Goal: Task Accomplishment & Management: Complete application form

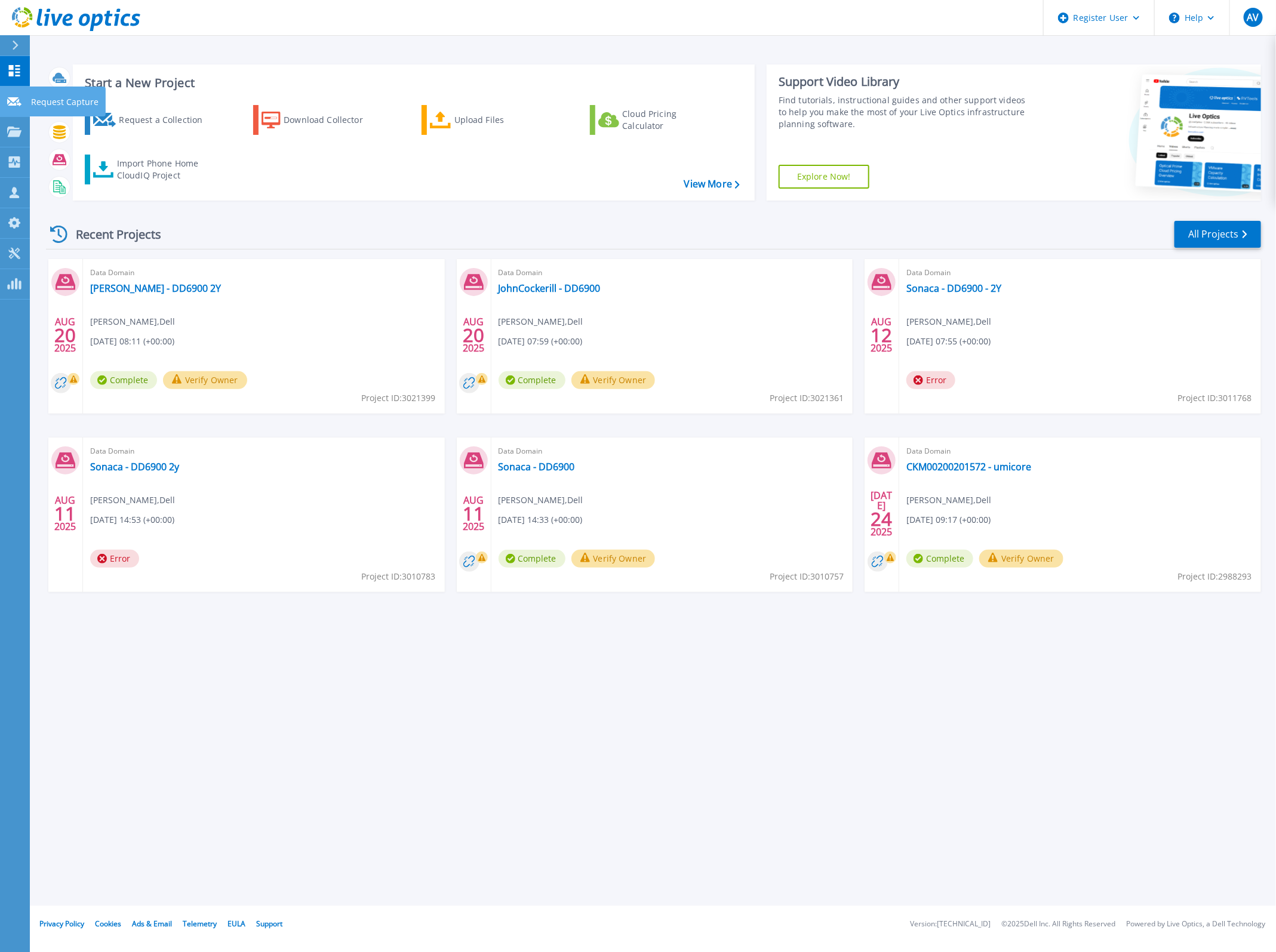
click at [15, 99] on icon at bounding box center [14, 101] width 14 height 9
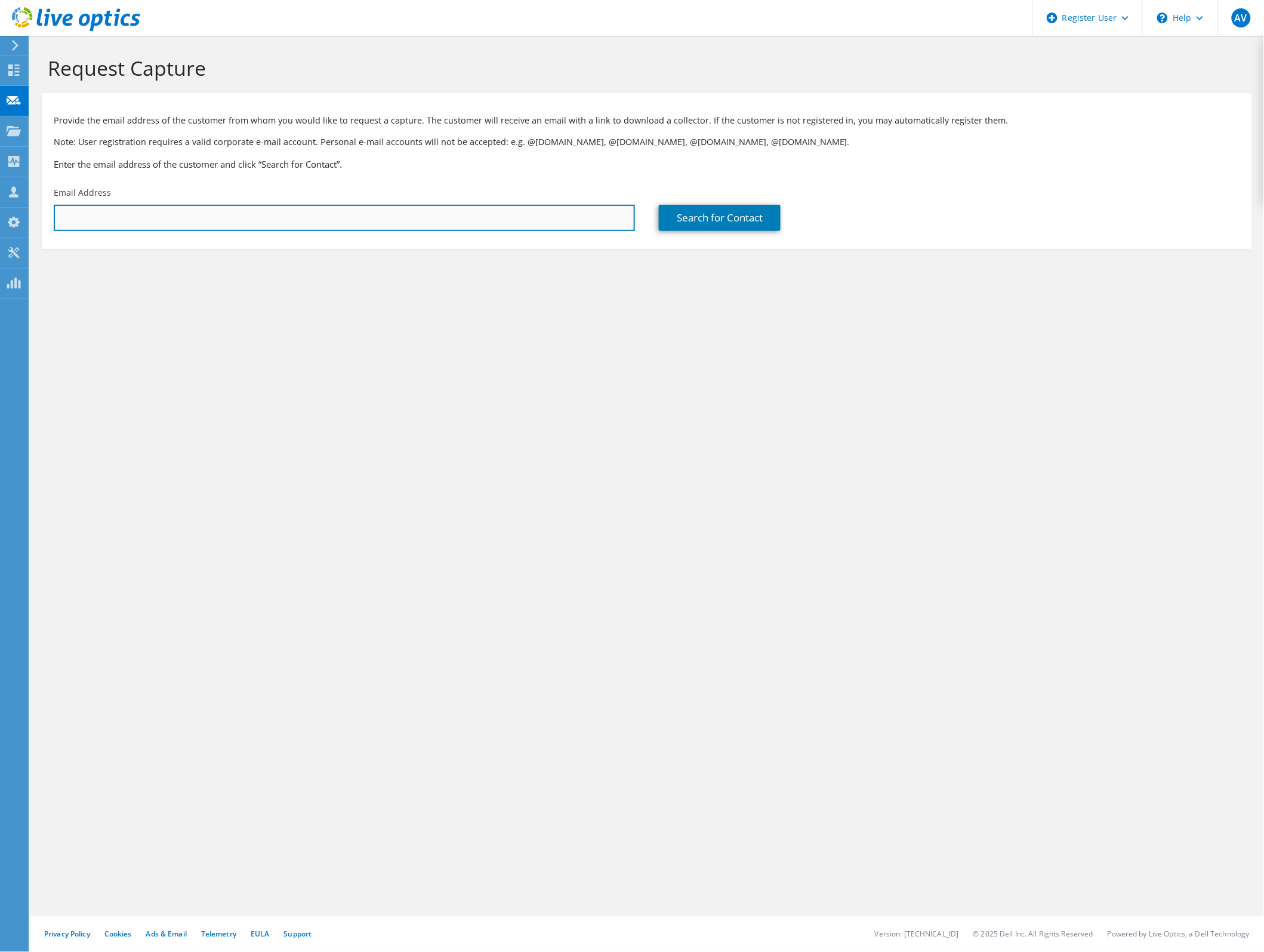
click at [240, 225] on input "text" at bounding box center [344, 218] width 581 height 26
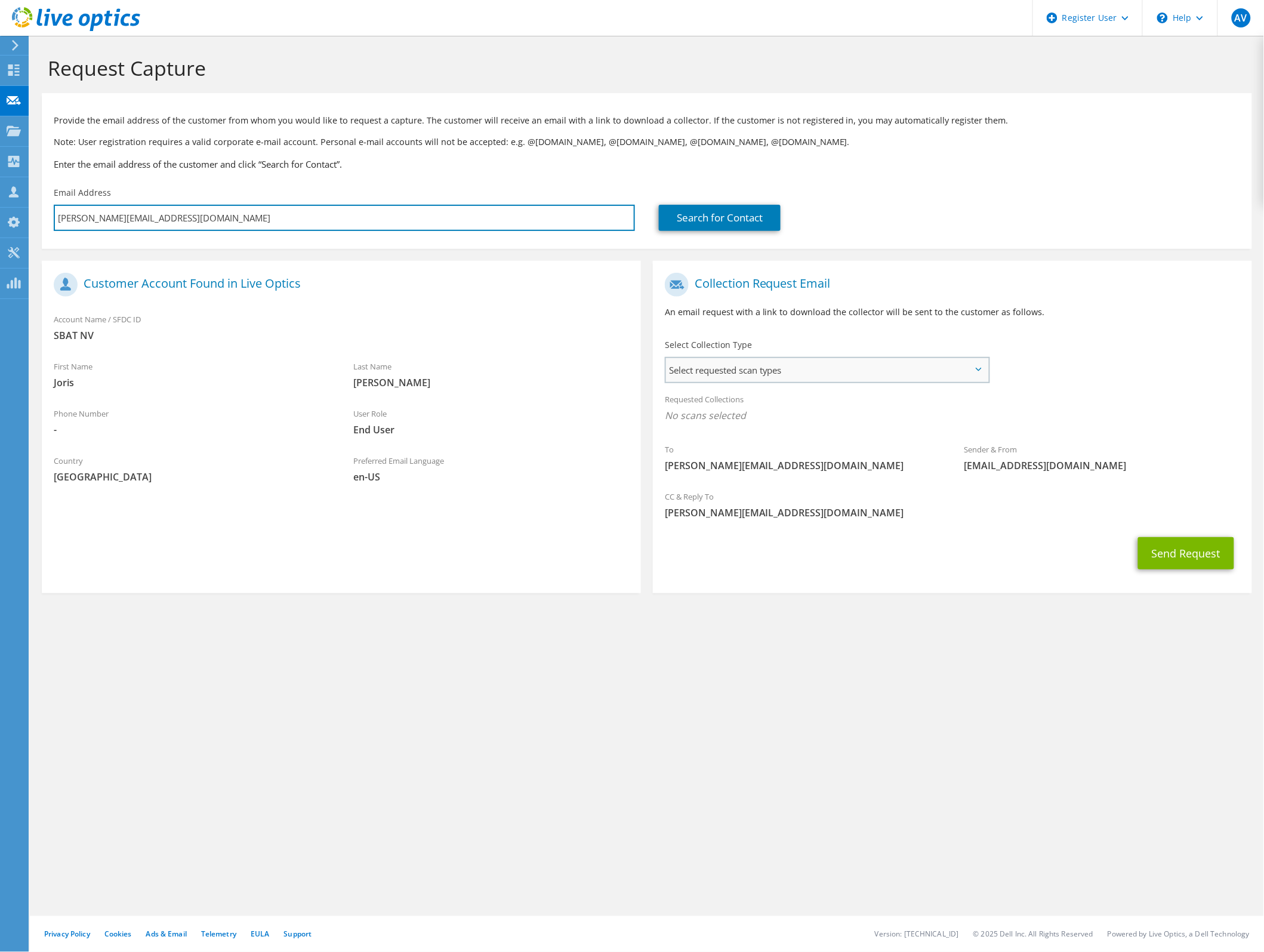
type input "j.willems@sbat.be"
click at [762, 364] on span "Select requested scan types" at bounding box center [827, 370] width 322 height 24
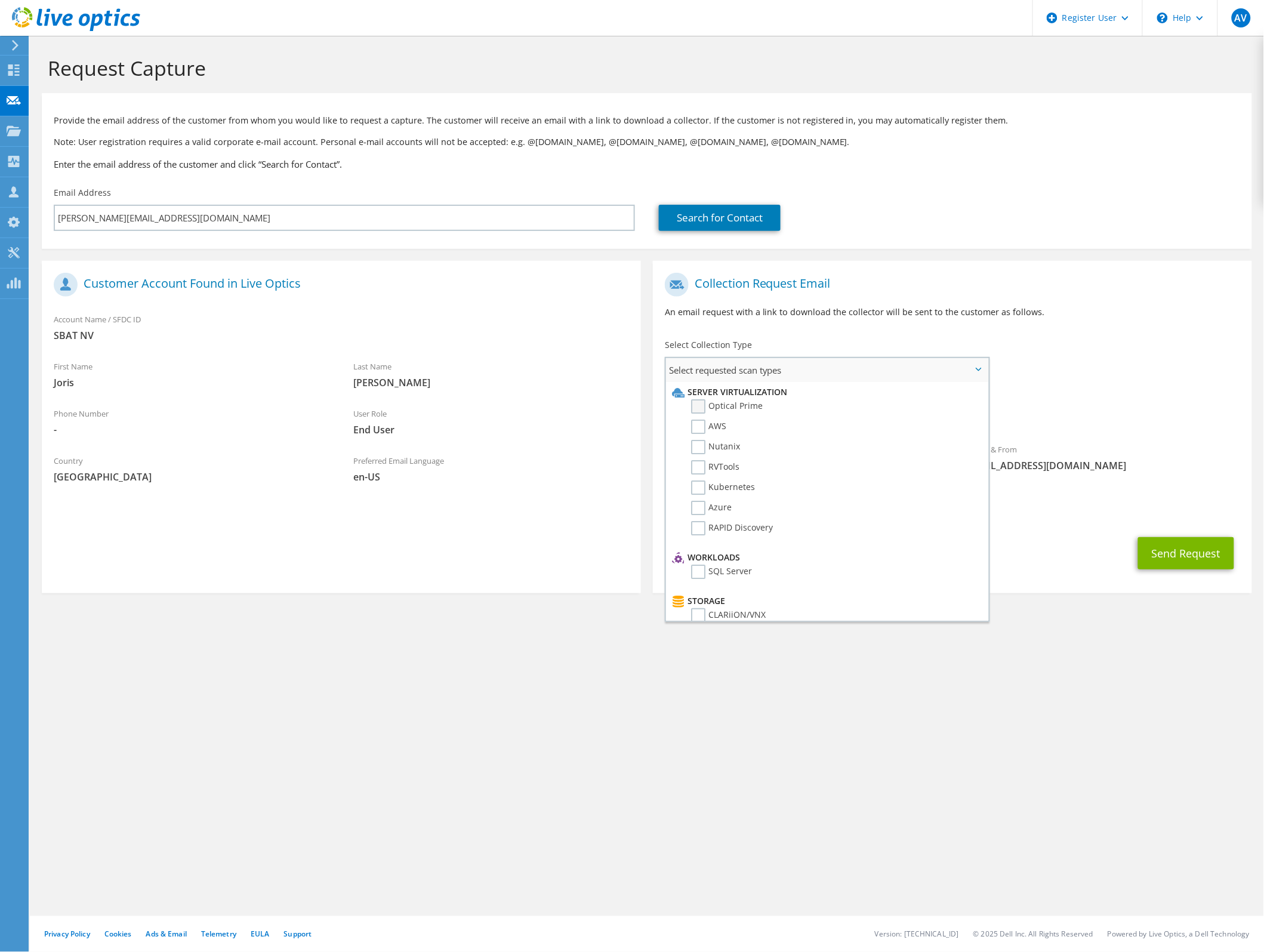
click at [694, 399] on label "Optical Prime" at bounding box center [727, 406] width 72 height 14
click at [0, 0] on input "Optical Prime" at bounding box center [0, 0] width 0 height 0
click at [1123, 342] on div "To j.willems@sbat.be Sender & From liveoptics@liveoptics.com" at bounding box center [952, 377] width 599 height 221
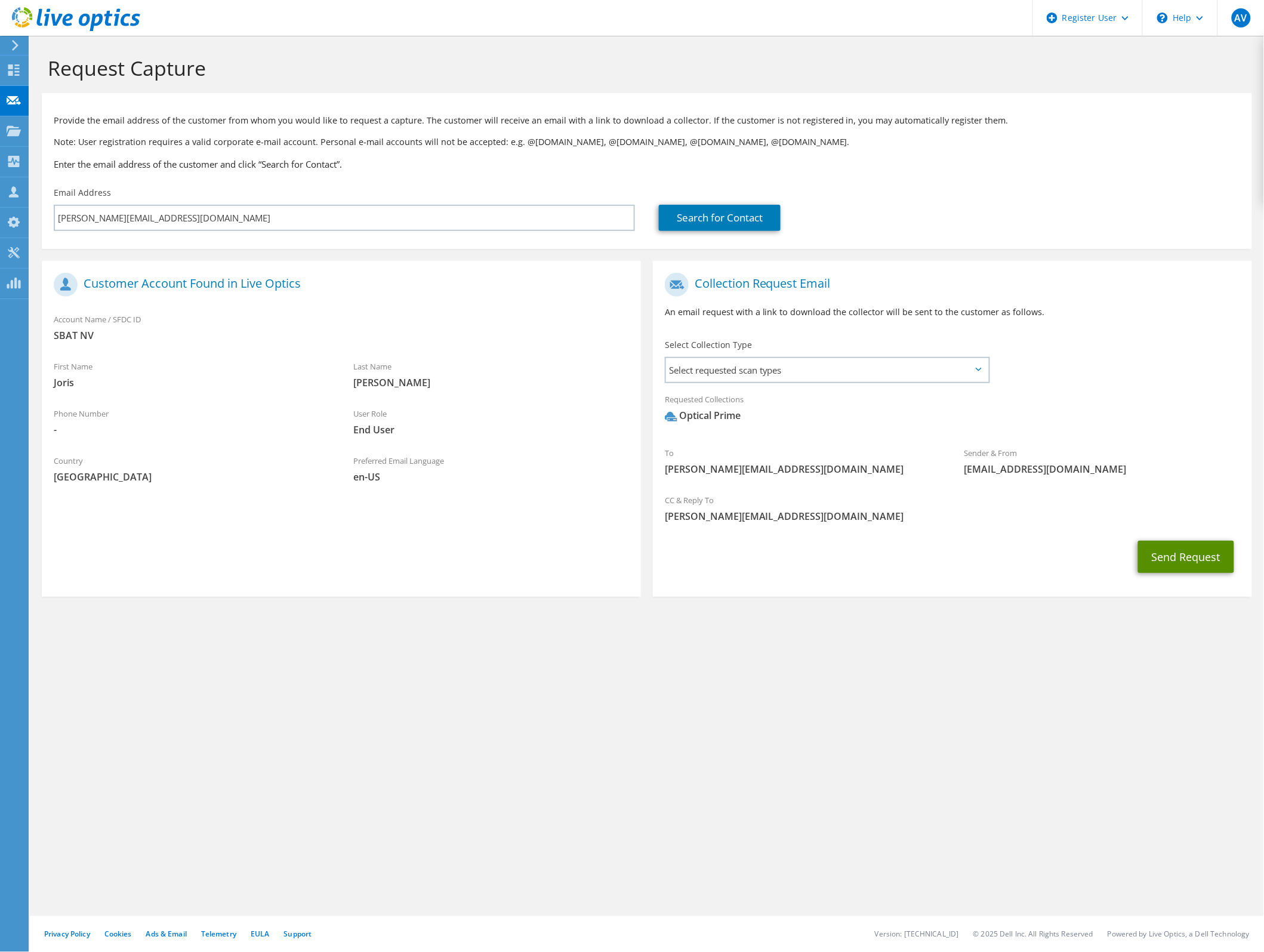
click at [1220, 561] on button "Send Request" at bounding box center [1186, 557] width 96 height 32
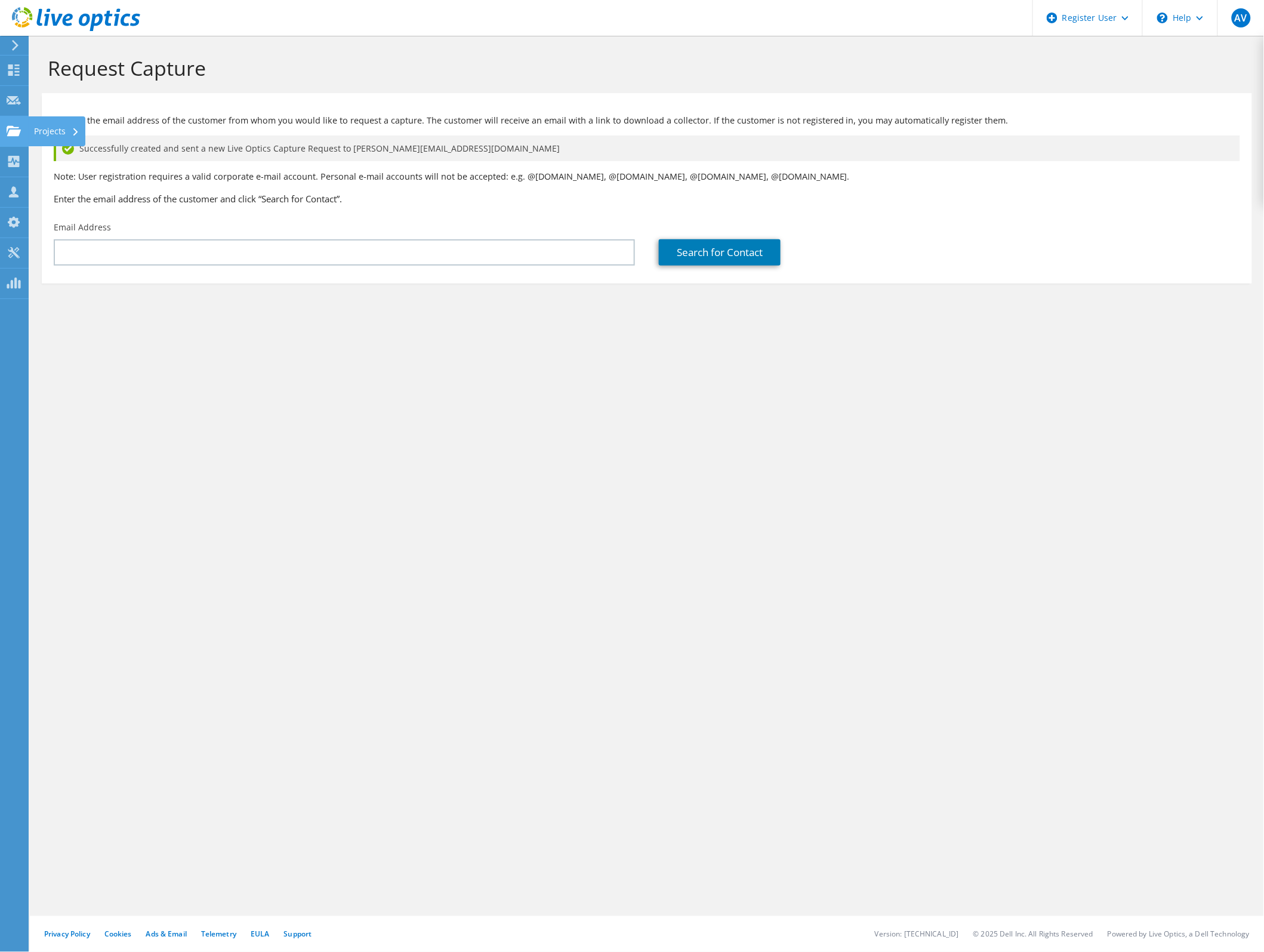
click at [15, 127] on use at bounding box center [14, 130] width 14 height 10
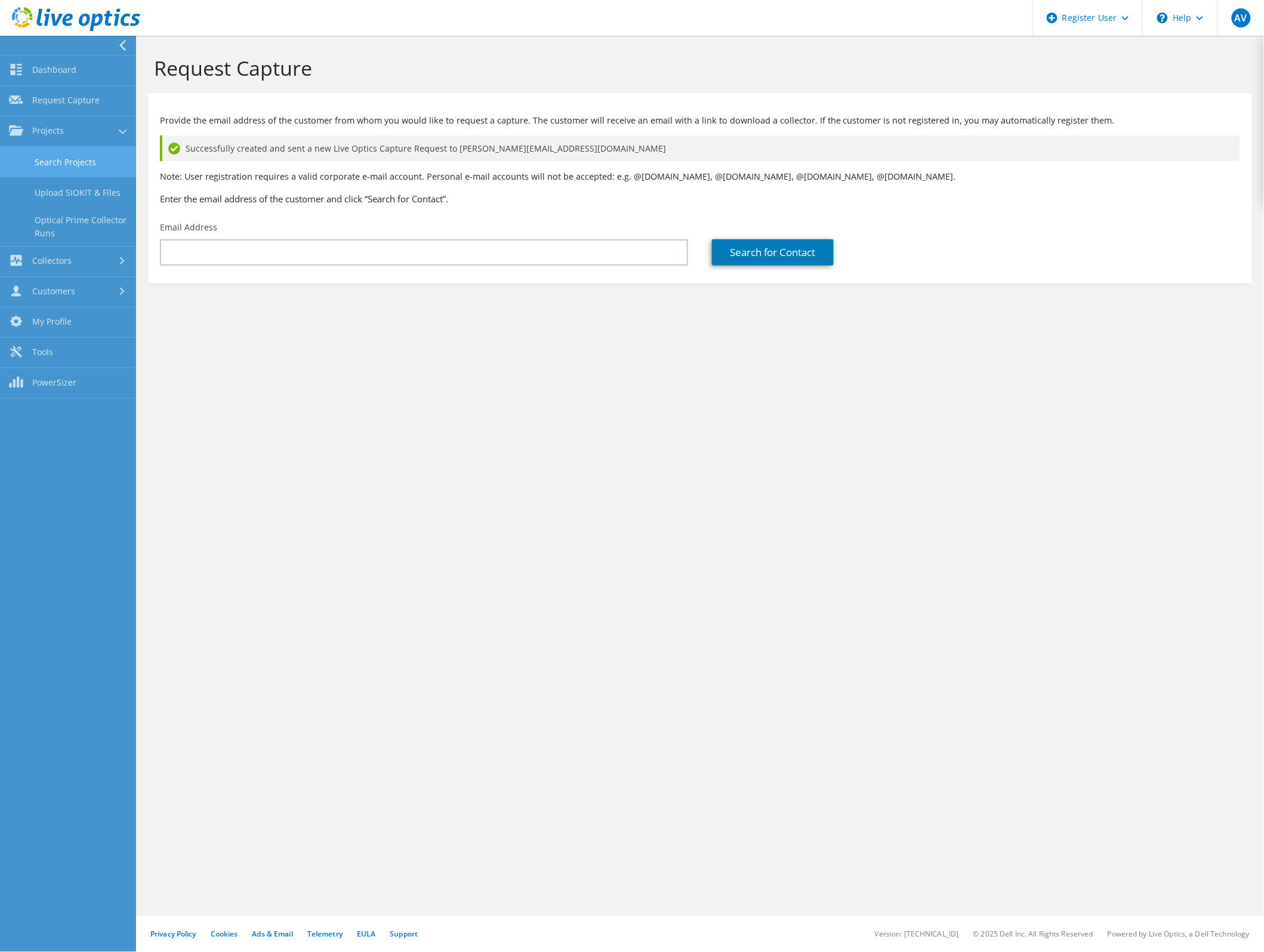
click at [78, 167] on link "Search Projects" at bounding box center [68, 162] width 136 height 31
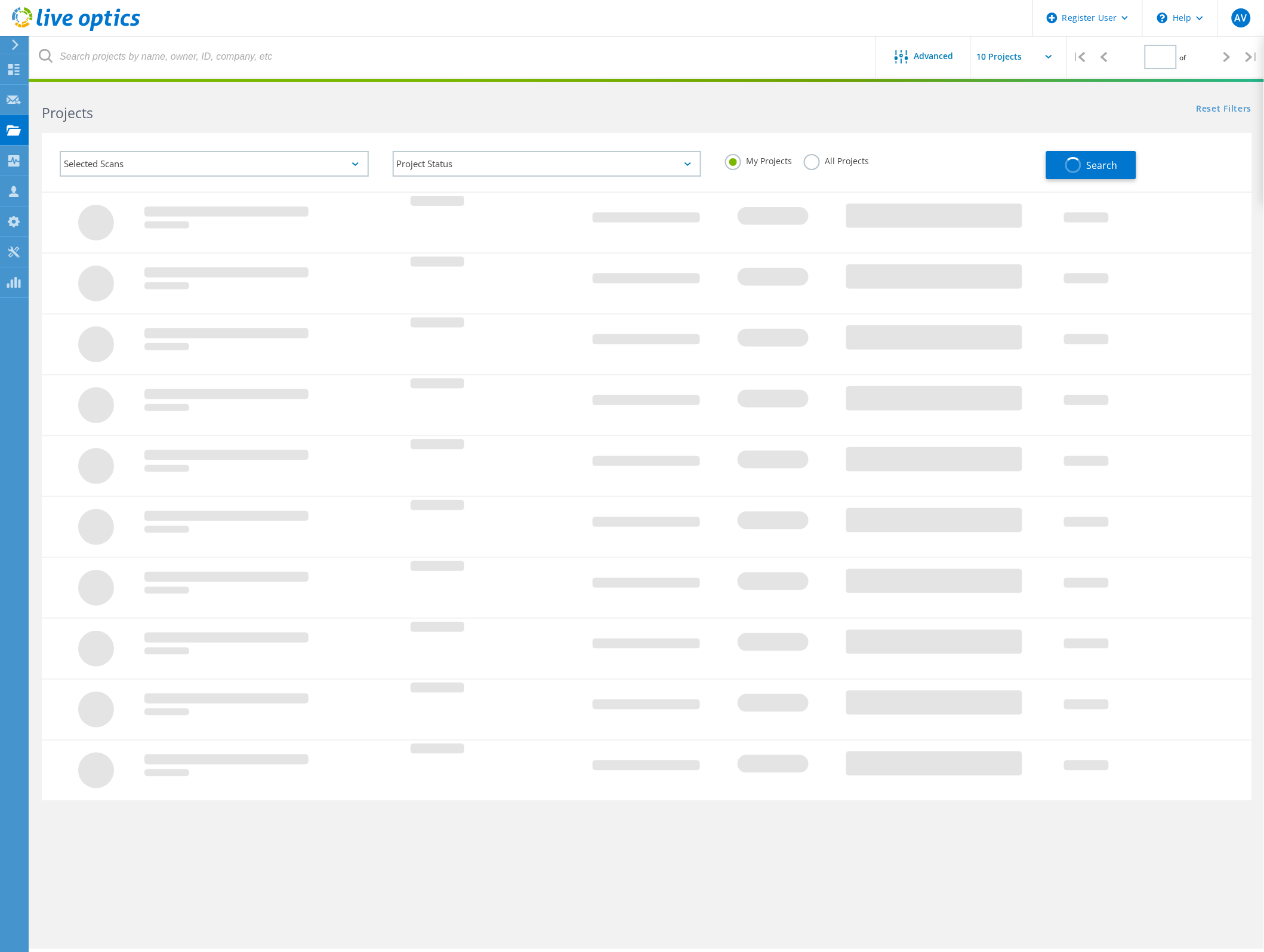
type input "1"
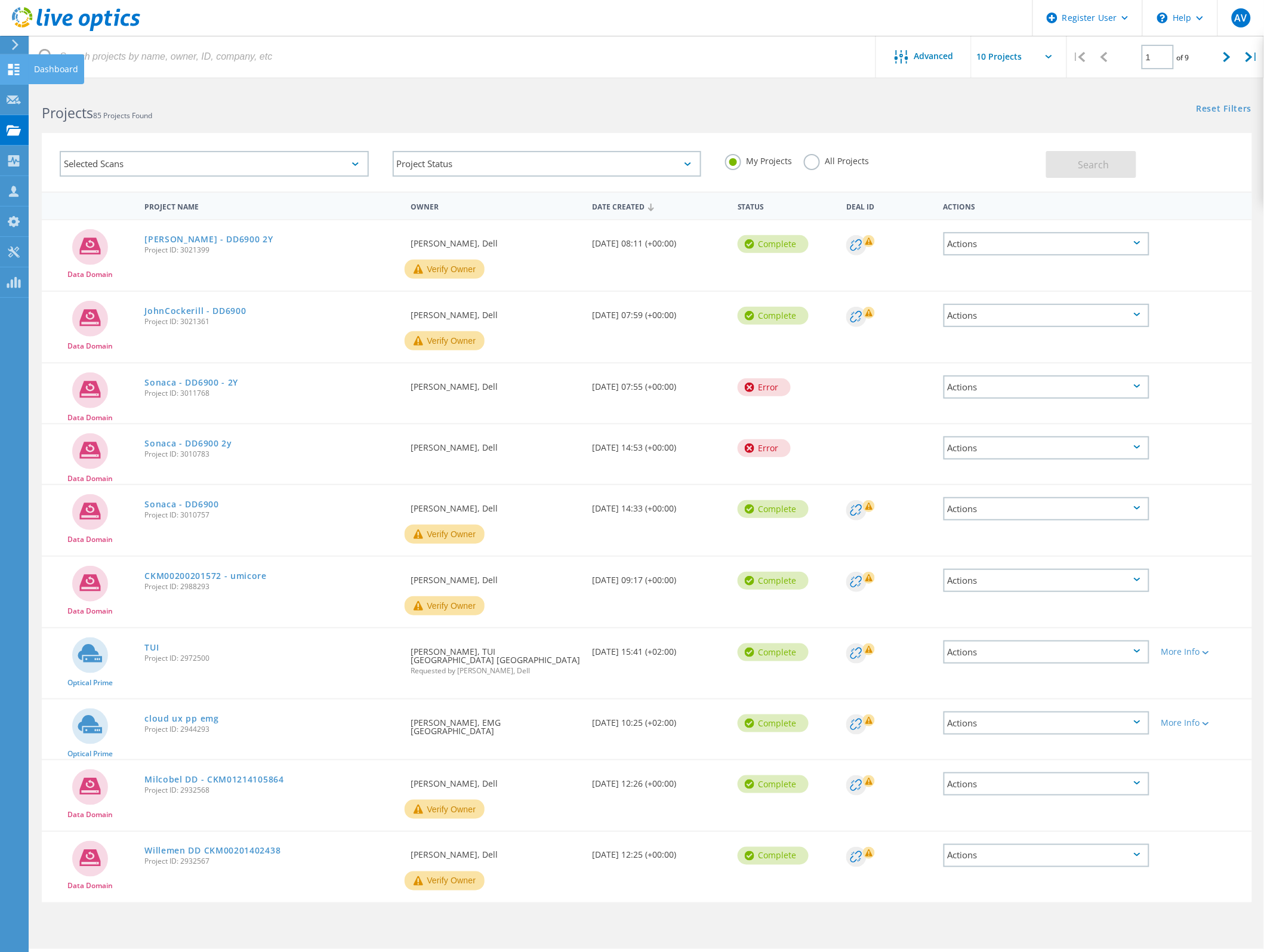
click at [7, 71] on icon at bounding box center [14, 69] width 14 height 11
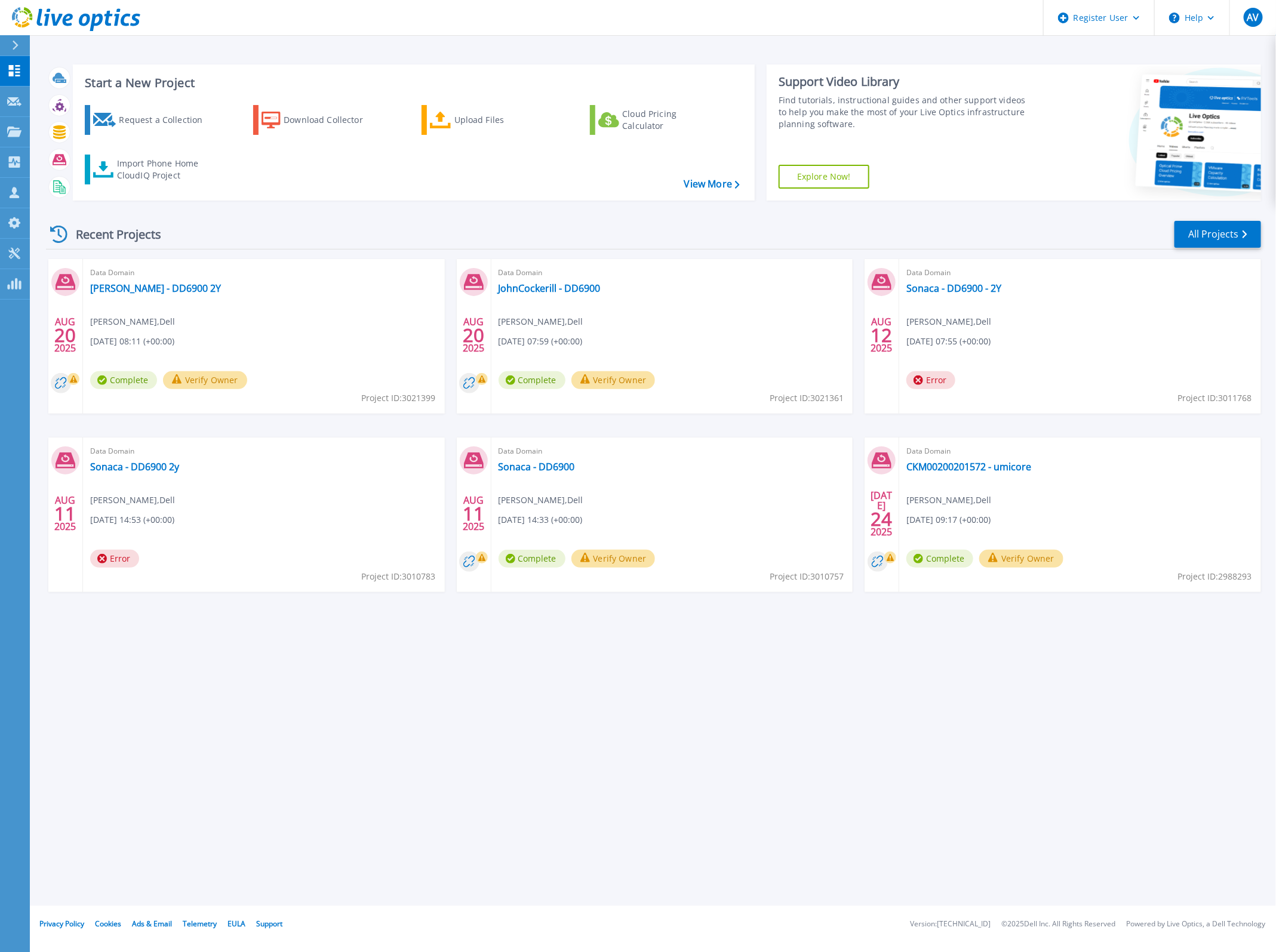
click at [942, 44] on div "Start a New Project Request a Collection Download Collector Upload Files Cloud …" at bounding box center [653, 453] width 1246 height 906
click at [10, 137] on link "Projects Projects" at bounding box center [15, 132] width 30 height 31
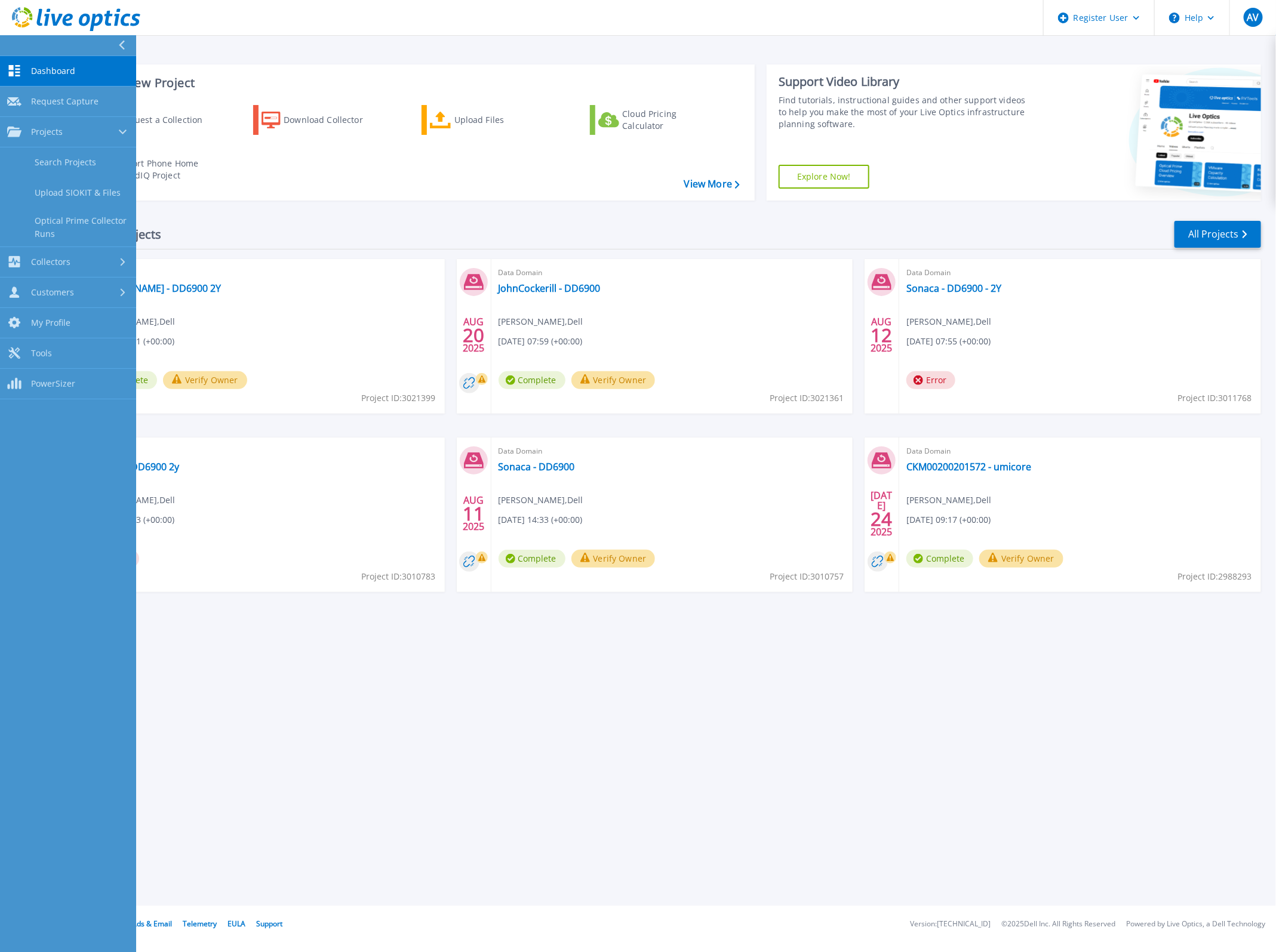
click at [756, 767] on div "Start a New Project Request a Collection Download Collector Upload Files Cloud …" at bounding box center [653, 453] width 1246 height 906
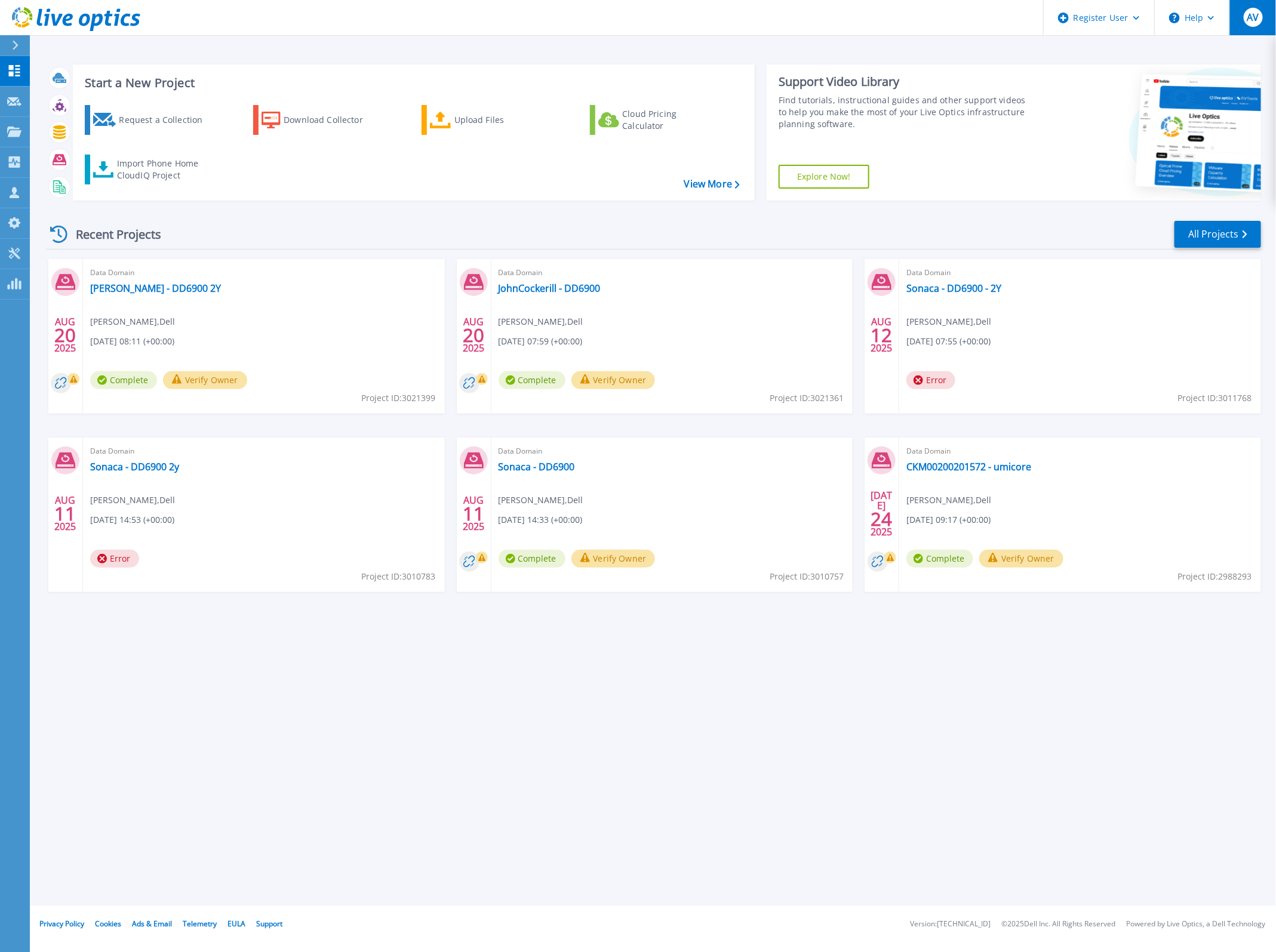
click at [1249, 20] on span "AV" at bounding box center [1253, 17] width 12 height 10
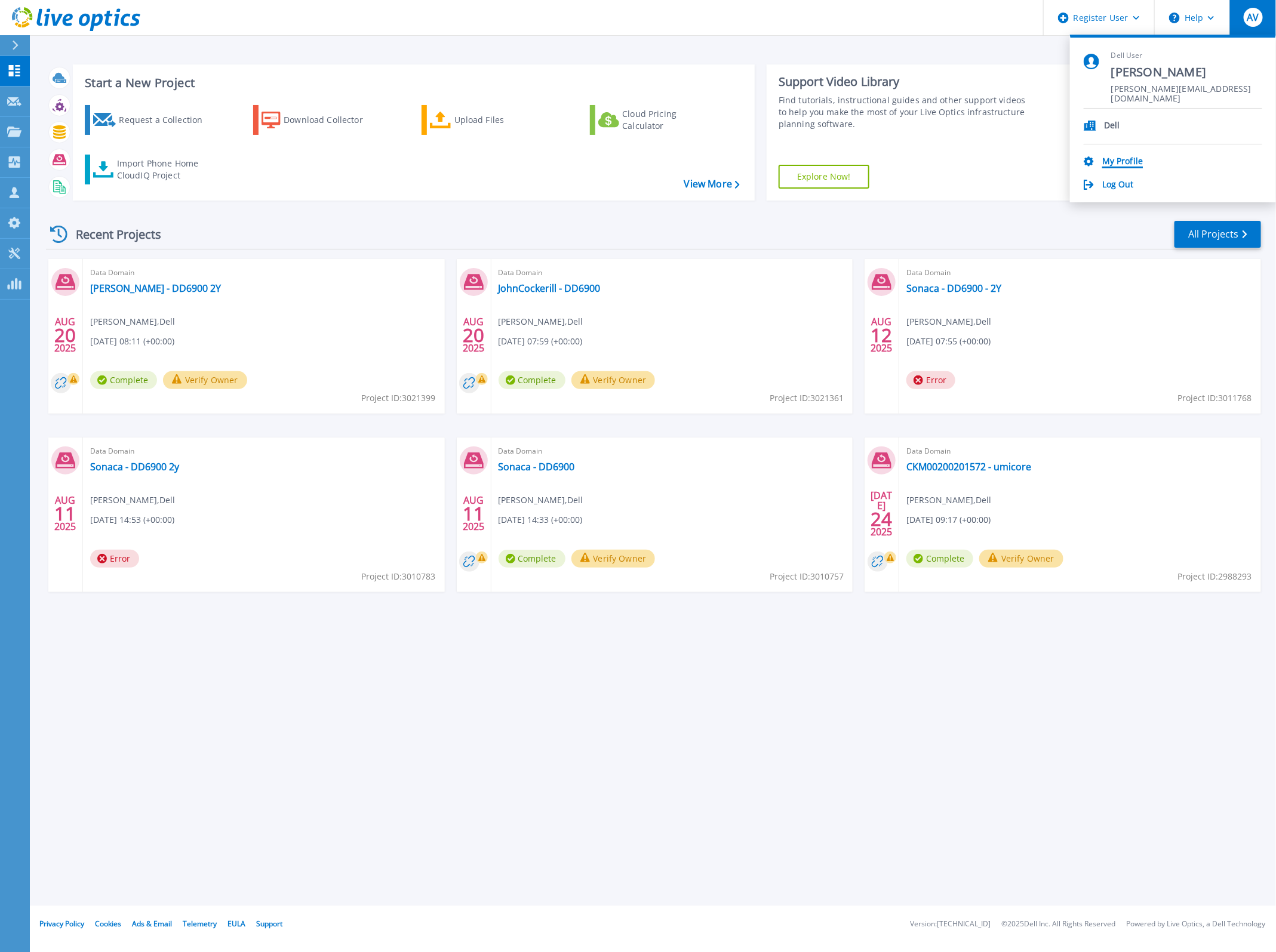
click at [1135, 162] on link "My Profile" at bounding box center [1123, 162] width 41 height 11
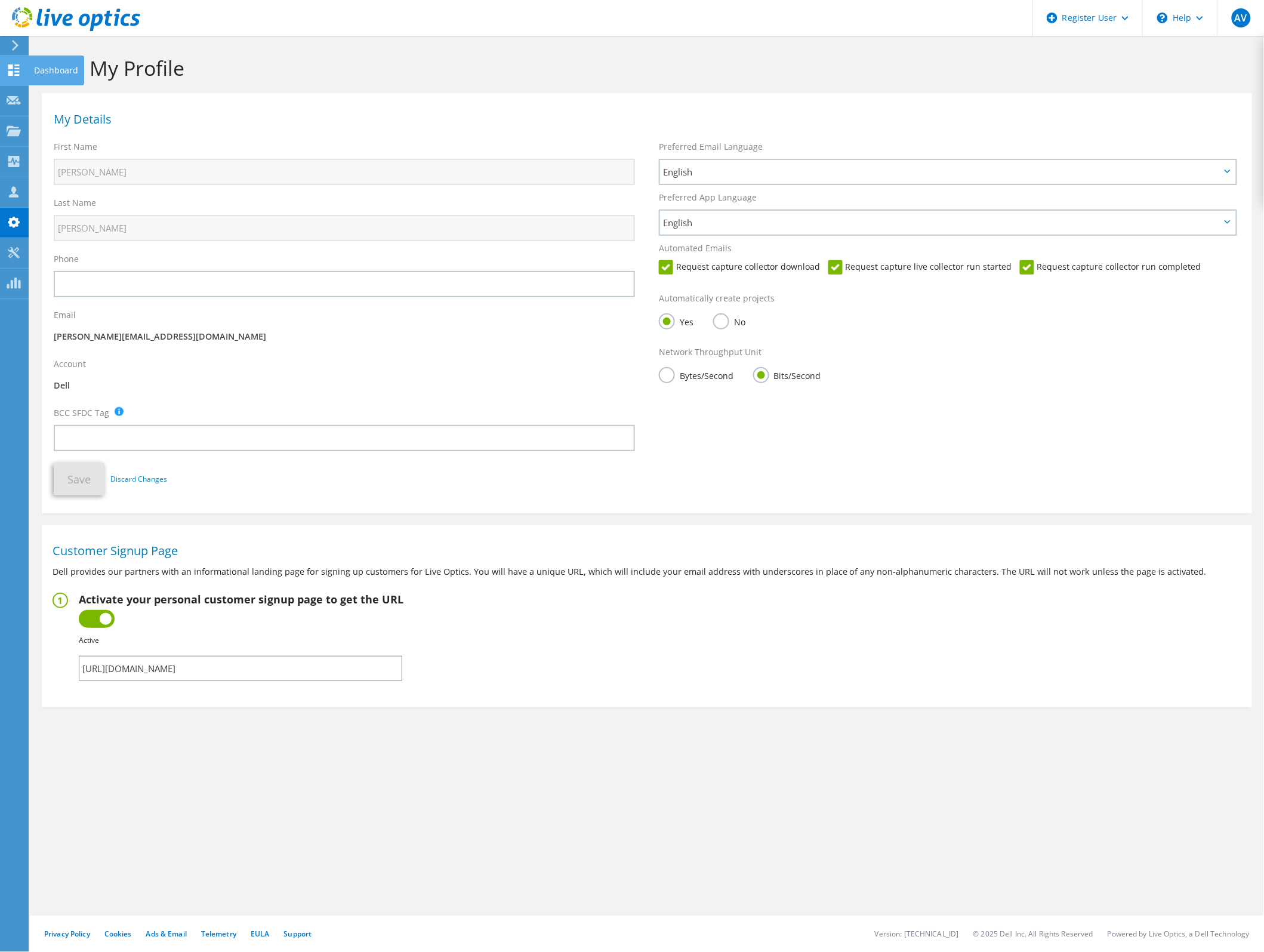
click at [13, 73] on use at bounding box center [14, 70] width 11 height 11
